Goal: Task Accomplishment & Management: Use online tool/utility

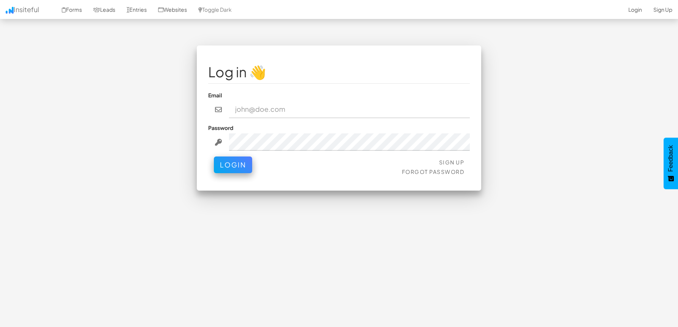
type input "[EMAIL_ADDRESS][DOMAIN_NAME]"
click at [293, 110] on input "[EMAIL_ADDRESS][DOMAIN_NAME]" at bounding box center [349, 109] width 241 height 17
click at [197, 178] on div "Log in 👋 Email [EMAIL_ADDRESS][DOMAIN_NAME] Password Sign Up Forgot Password Lo…" at bounding box center [339, 117] width 284 height 145
click at [229, 169] on button "Login" at bounding box center [233, 163] width 38 height 17
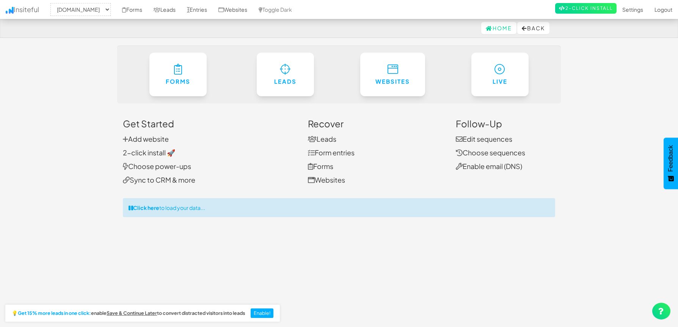
select select "2362"
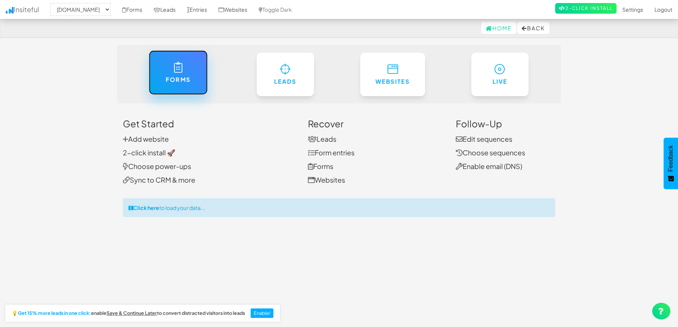
click at [174, 80] on h6 "Forms" at bounding box center [178, 80] width 28 height 6
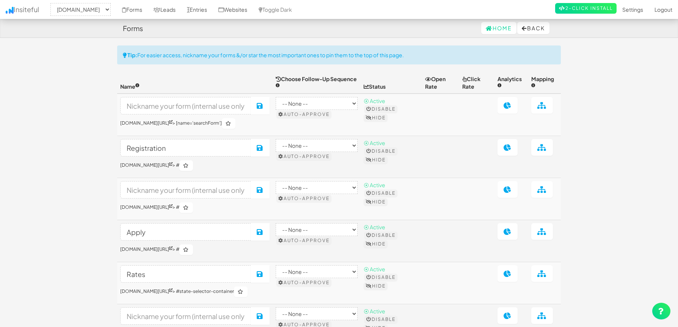
select select "2362"
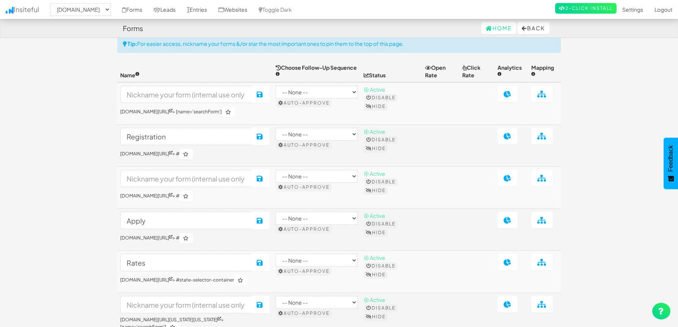
click at [433, 106] on td at bounding box center [440, 103] width 37 height 42
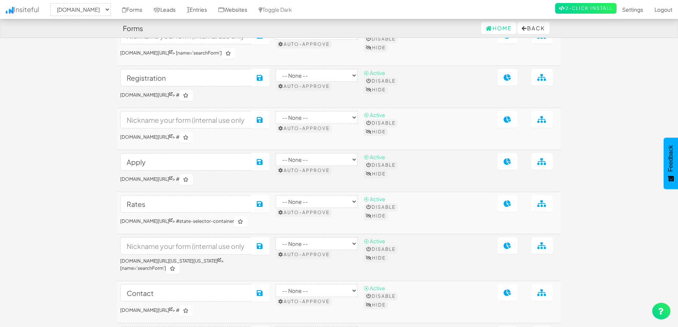
scroll to position [66, 0]
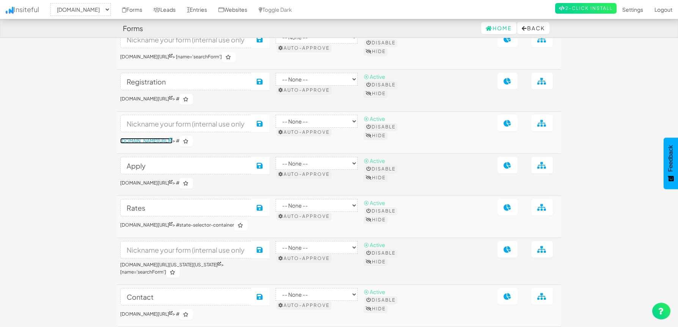
click at [156, 144] on link "[DOMAIN_NAME][URL]" at bounding box center [146, 141] width 52 height 6
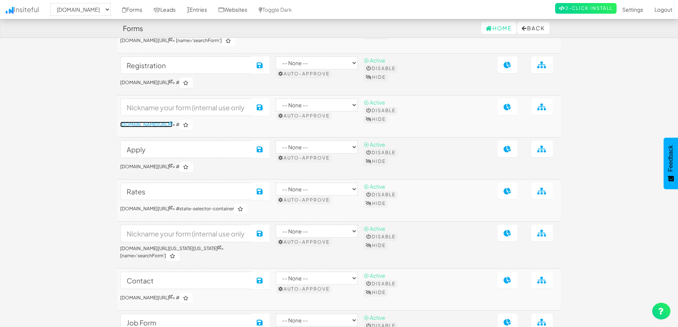
scroll to position [85, 0]
